Goal: Task Accomplishment & Management: Use online tool/utility

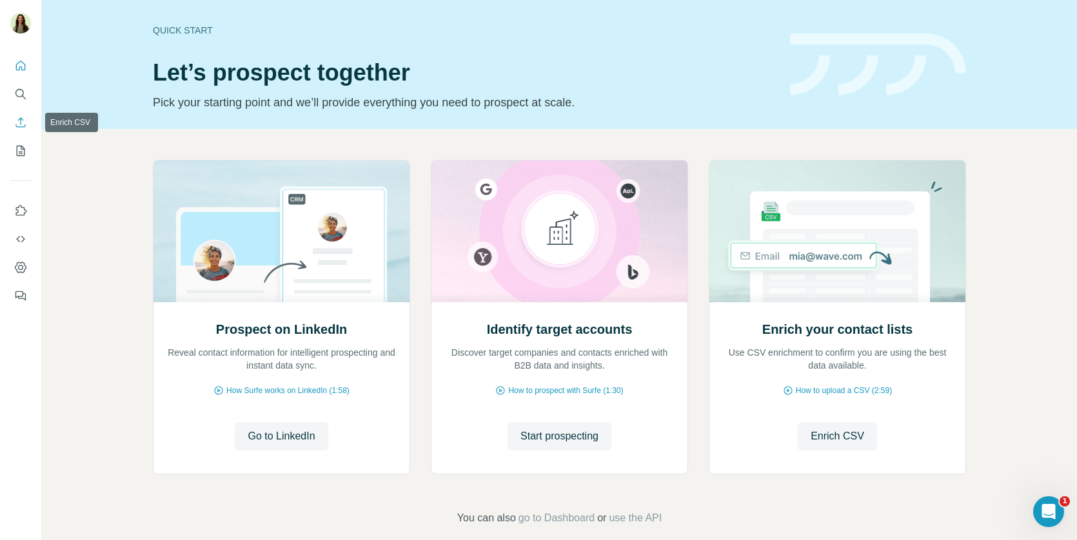
click at [22, 130] on button "Enrich CSV" at bounding box center [20, 122] width 21 height 23
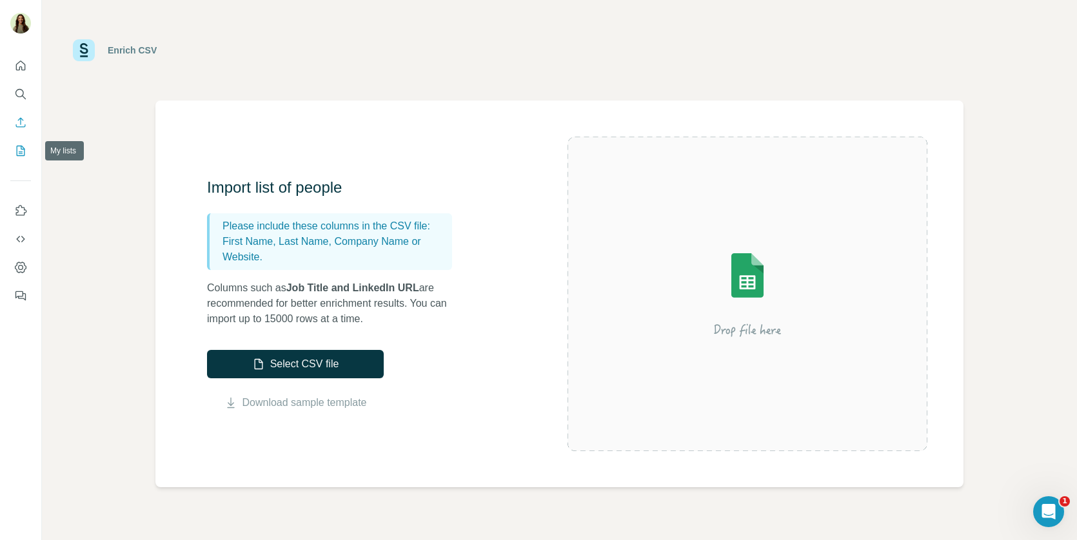
click at [17, 144] on icon "My lists" at bounding box center [20, 150] width 13 height 13
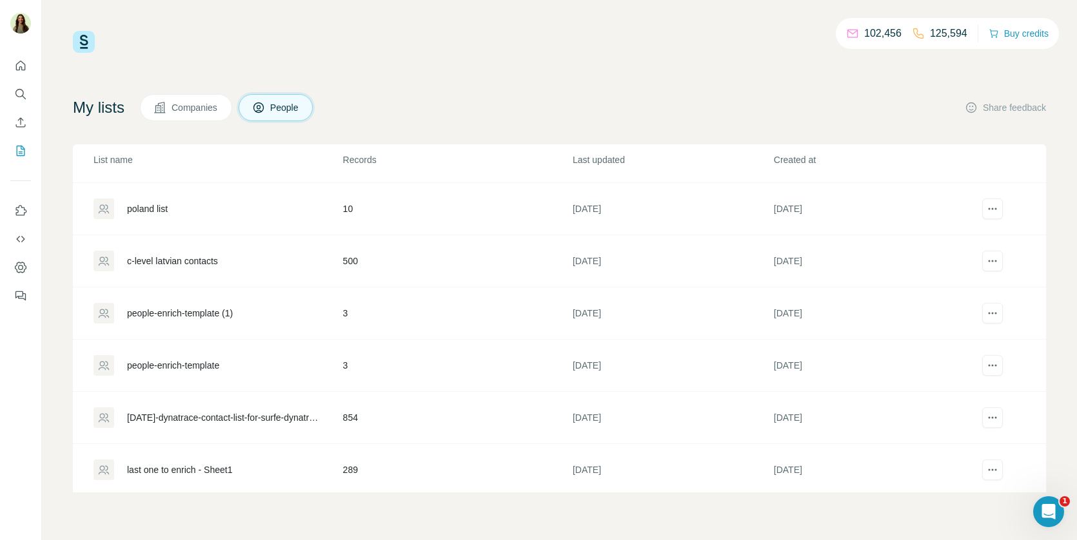
scroll to position [106, 0]
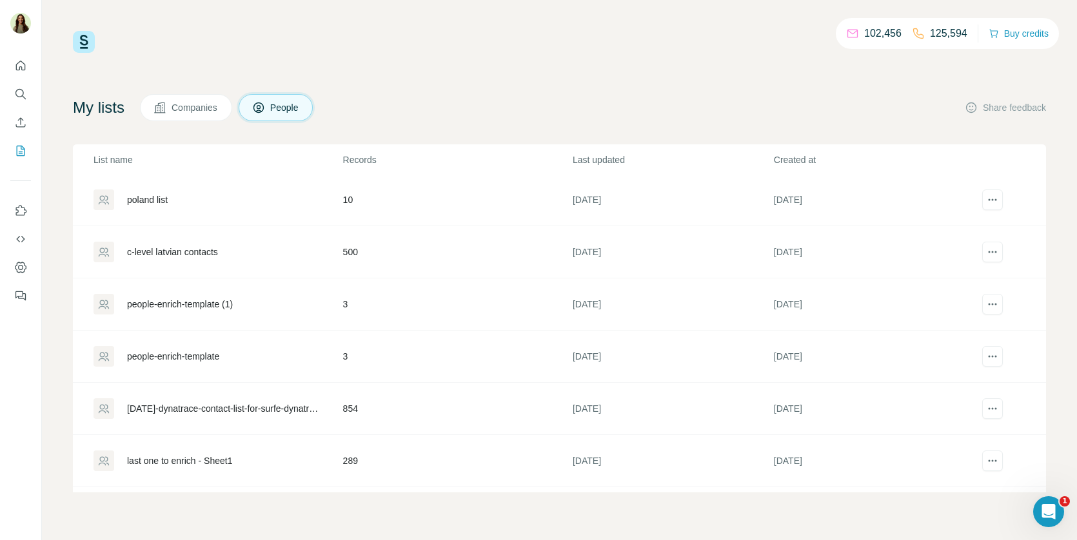
click at [241, 407] on div "[DATE]-dynatrace-contact-list-for-surfe-dynatrace - contact-list-for-surfe-dyna…" at bounding box center [224, 408] width 194 height 13
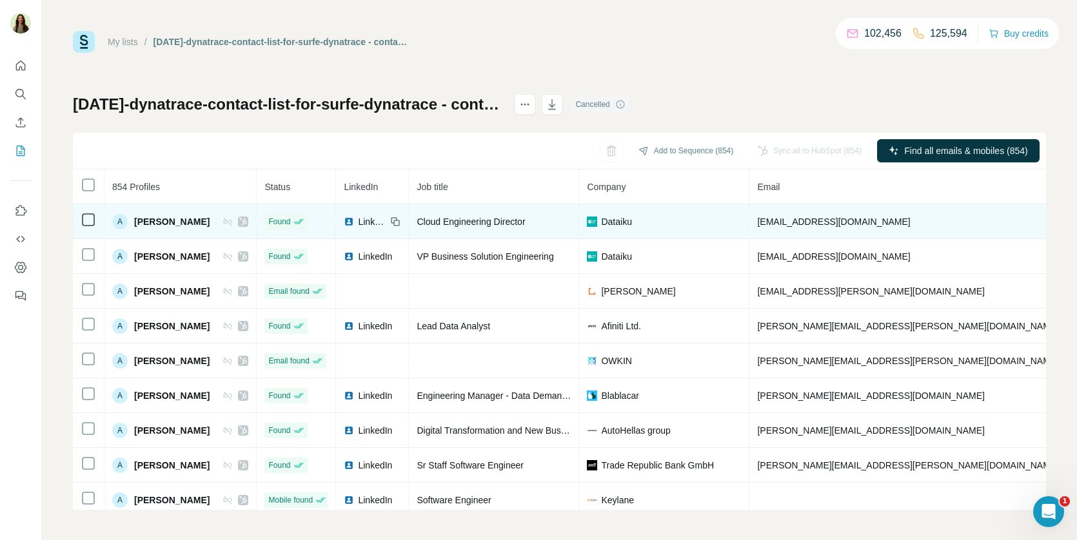
click at [354, 218] on img at bounding box center [349, 222] width 10 height 10
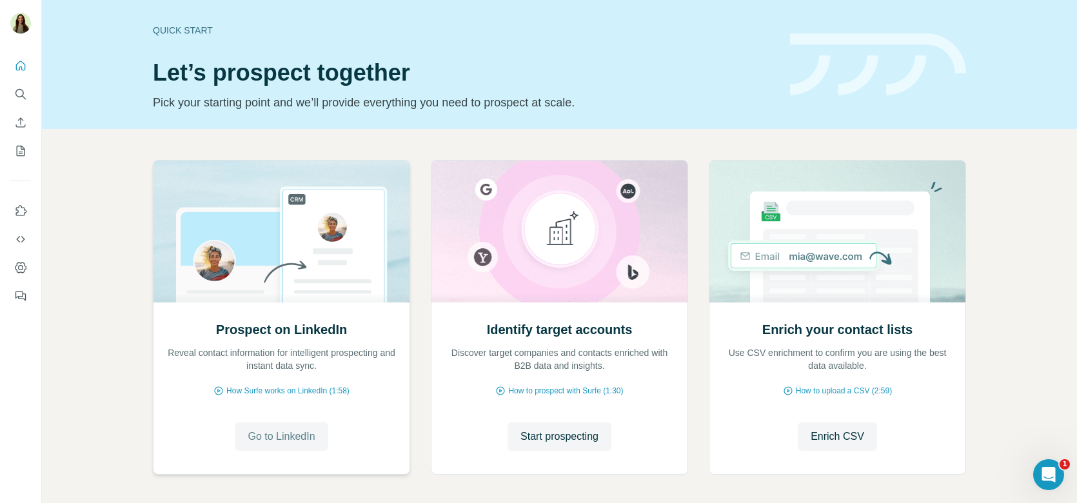
click at [262, 434] on span "Go to LinkedIn" at bounding box center [281, 436] width 67 height 15
click at [23, 274] on button "Dashboard" at bounding box center [20, 267] width 21 height 23
